Goal: Transaction & Acquisition: Book appointment/travel/reservation

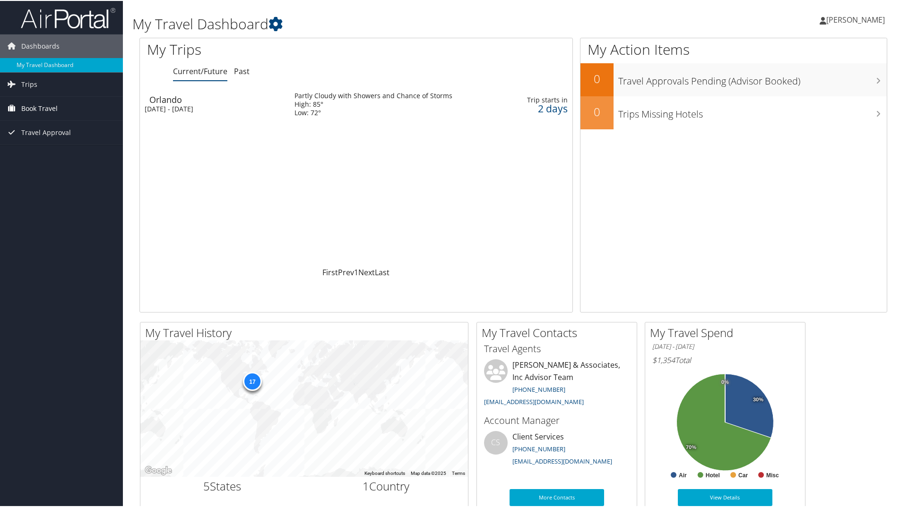
click at [25, 111] on span "Book Travel" at bounding box center [39, 108] width 36 height 24
click at [33, 157] on link "Book/Manage Online Trips" at bounding box center [61, 155] width 123 height 14
